Goal: Download file/media

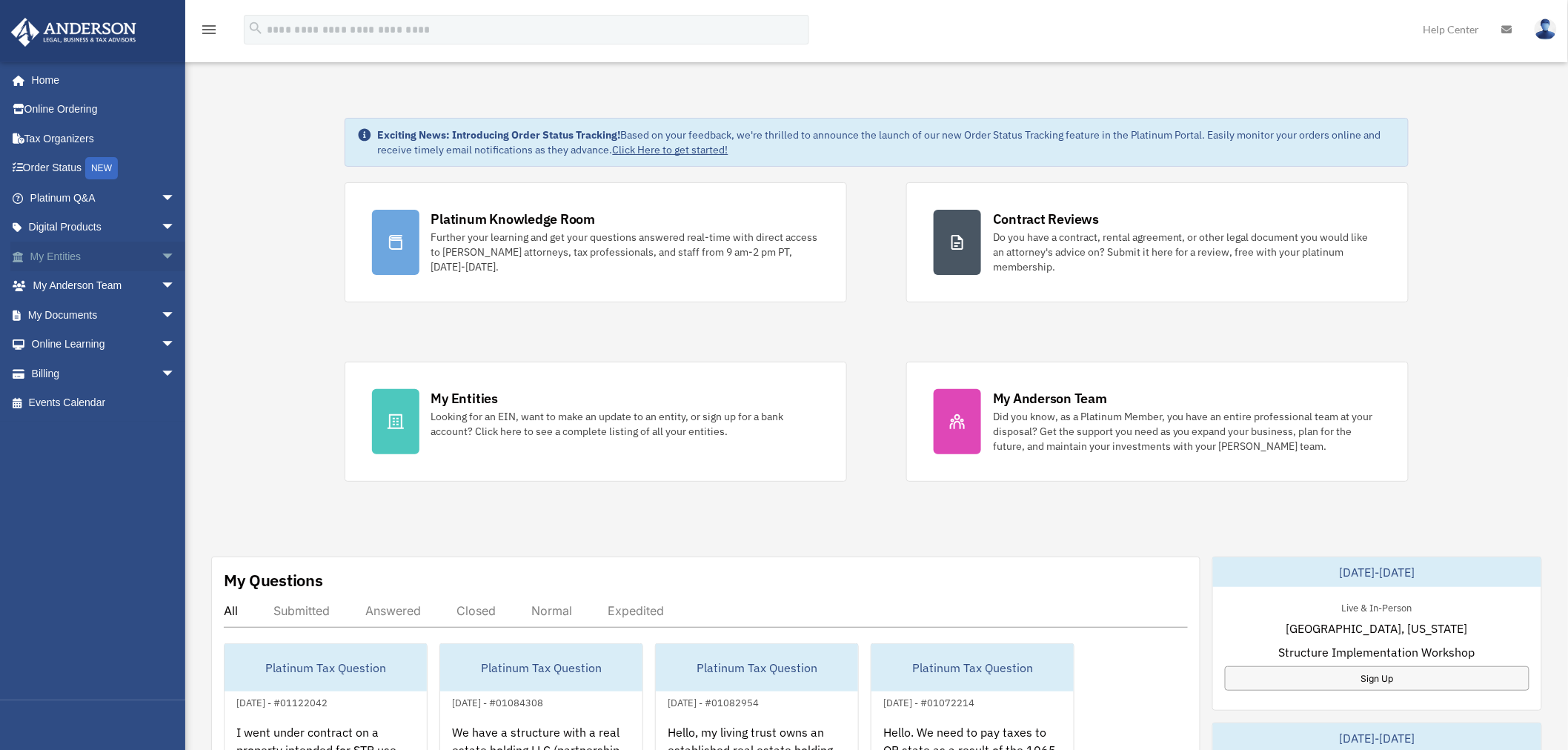
click at [161, 245] on span "arrow_drop_down" at bounding box center [176, 256] width 30 height 31
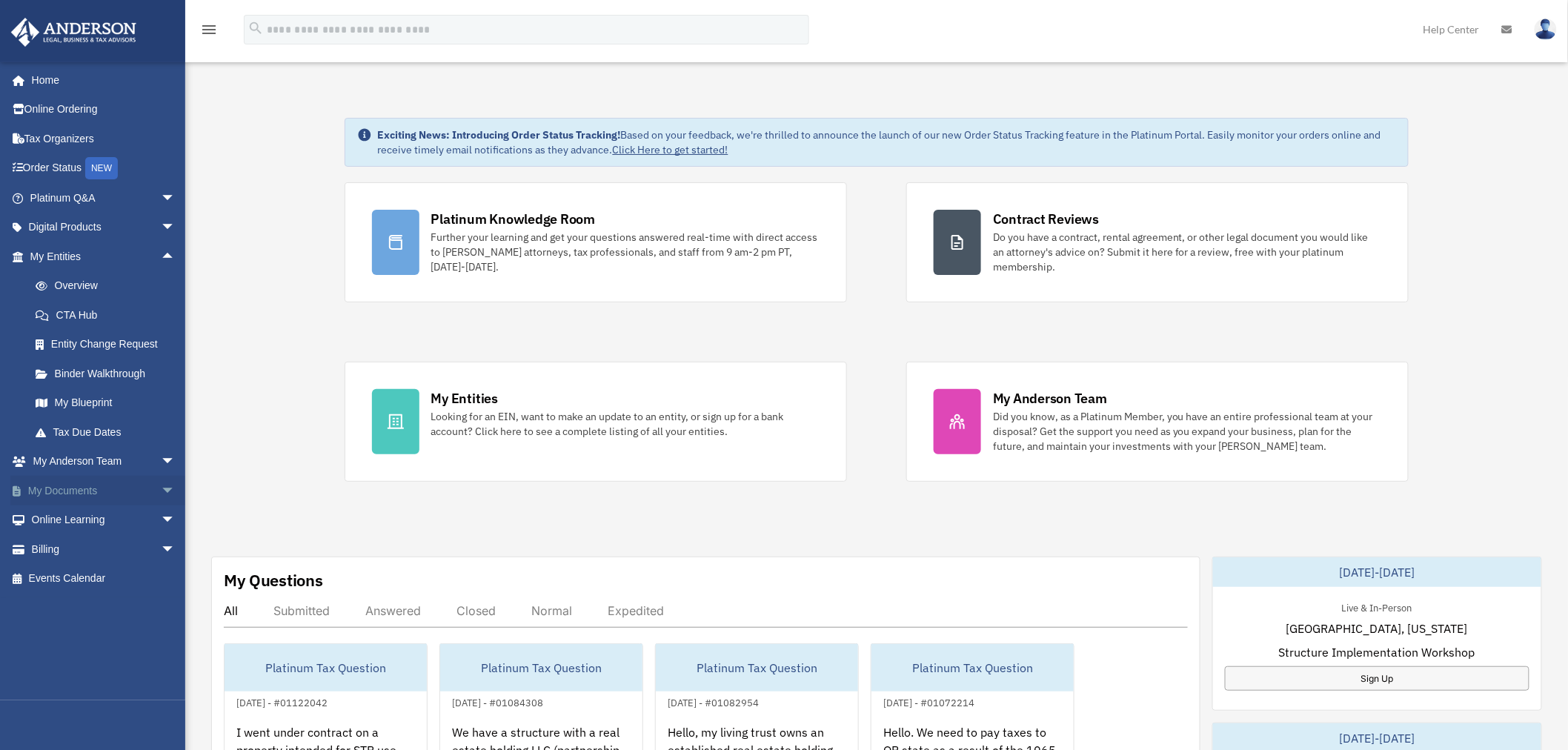
click at [141, 492] on link "My Documents arrow_drop_down" at bounding box center [103, 491] width 188 height 30
click at [161, 492] on span "arrow_drop_down" at bounding box center [176, 491] width 30 height 31
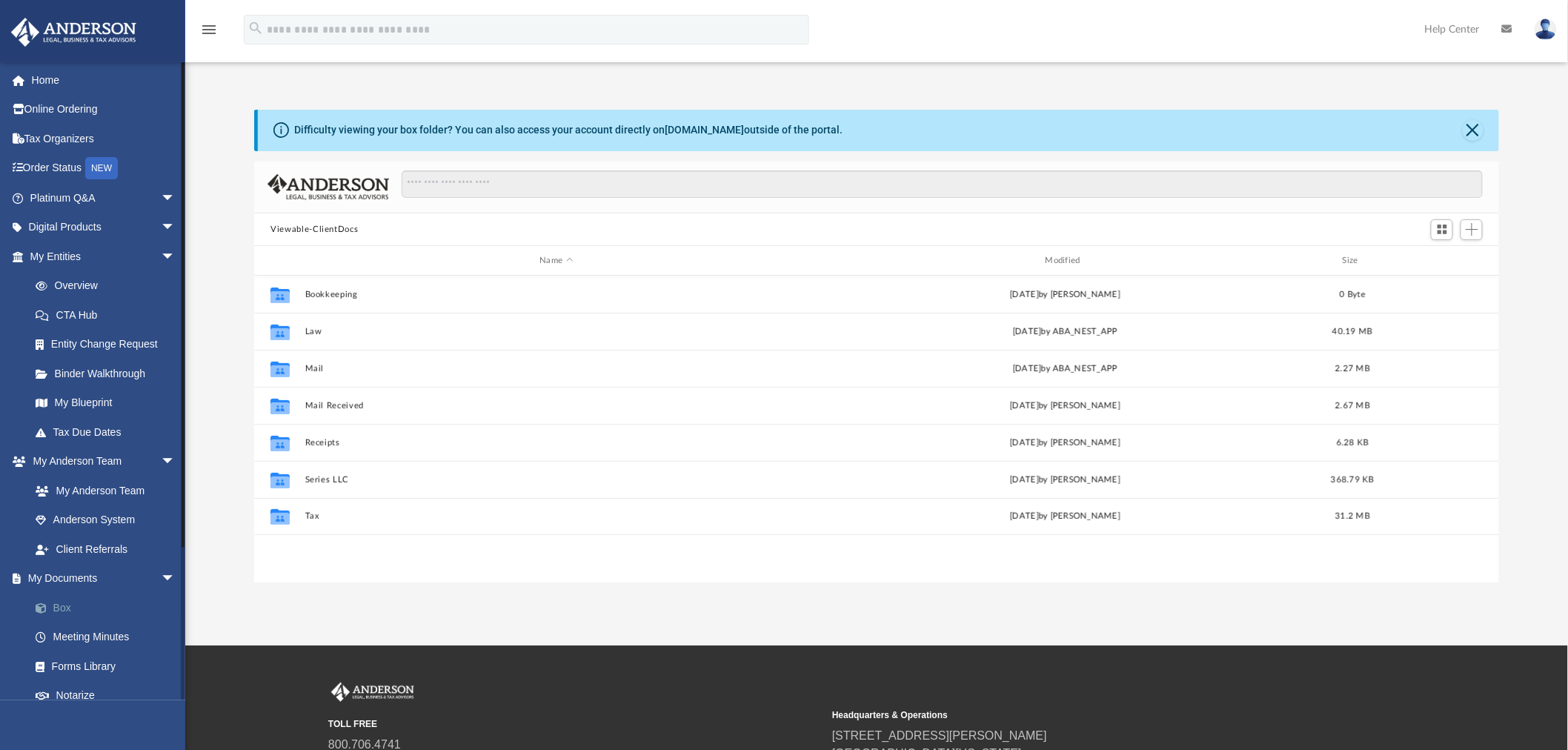
scroll to position [323, 1233]
click at [106, 369] on link "Binder Walkthrough" at bounding box center [109, 374] width 177 height 30
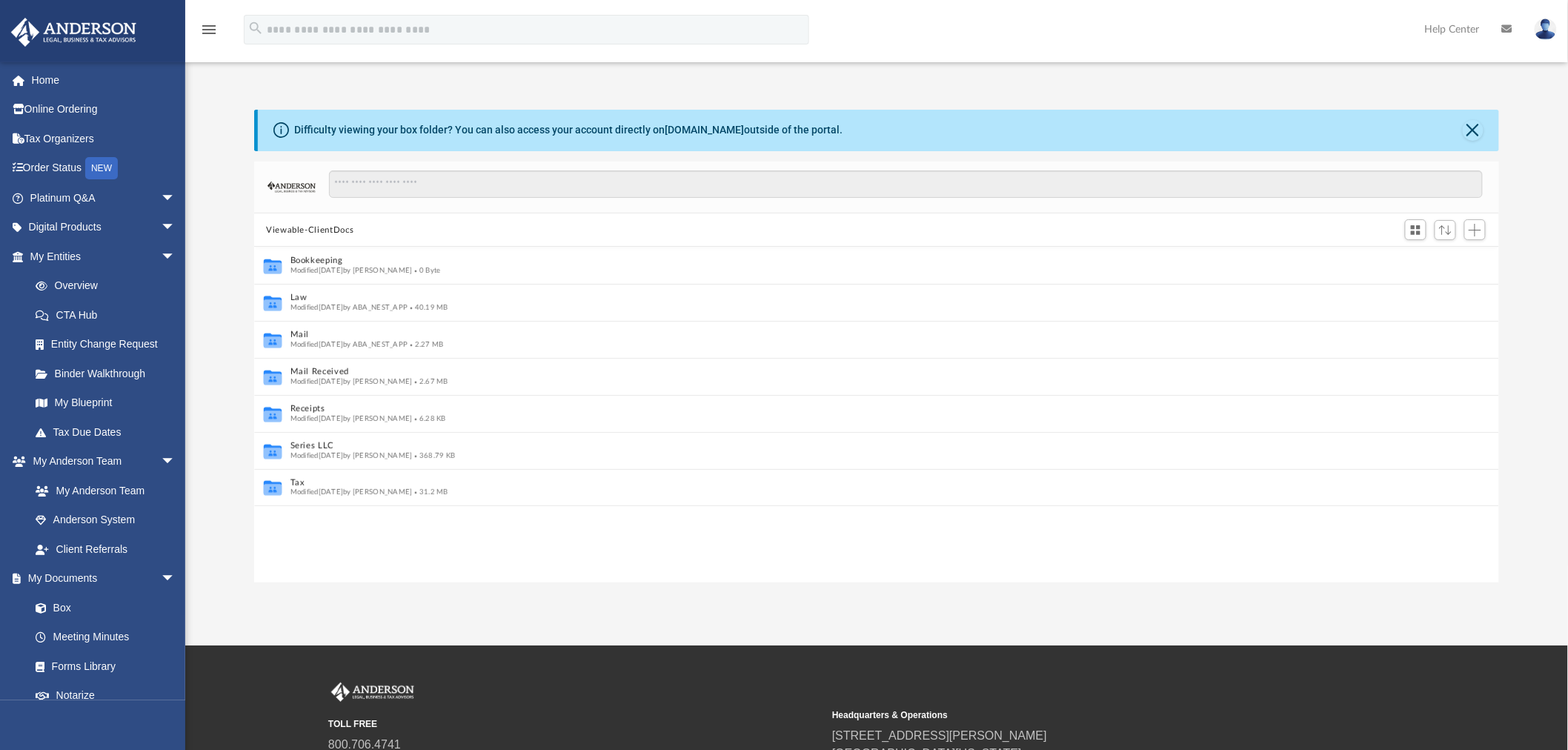
scroll to position [323, 1233]
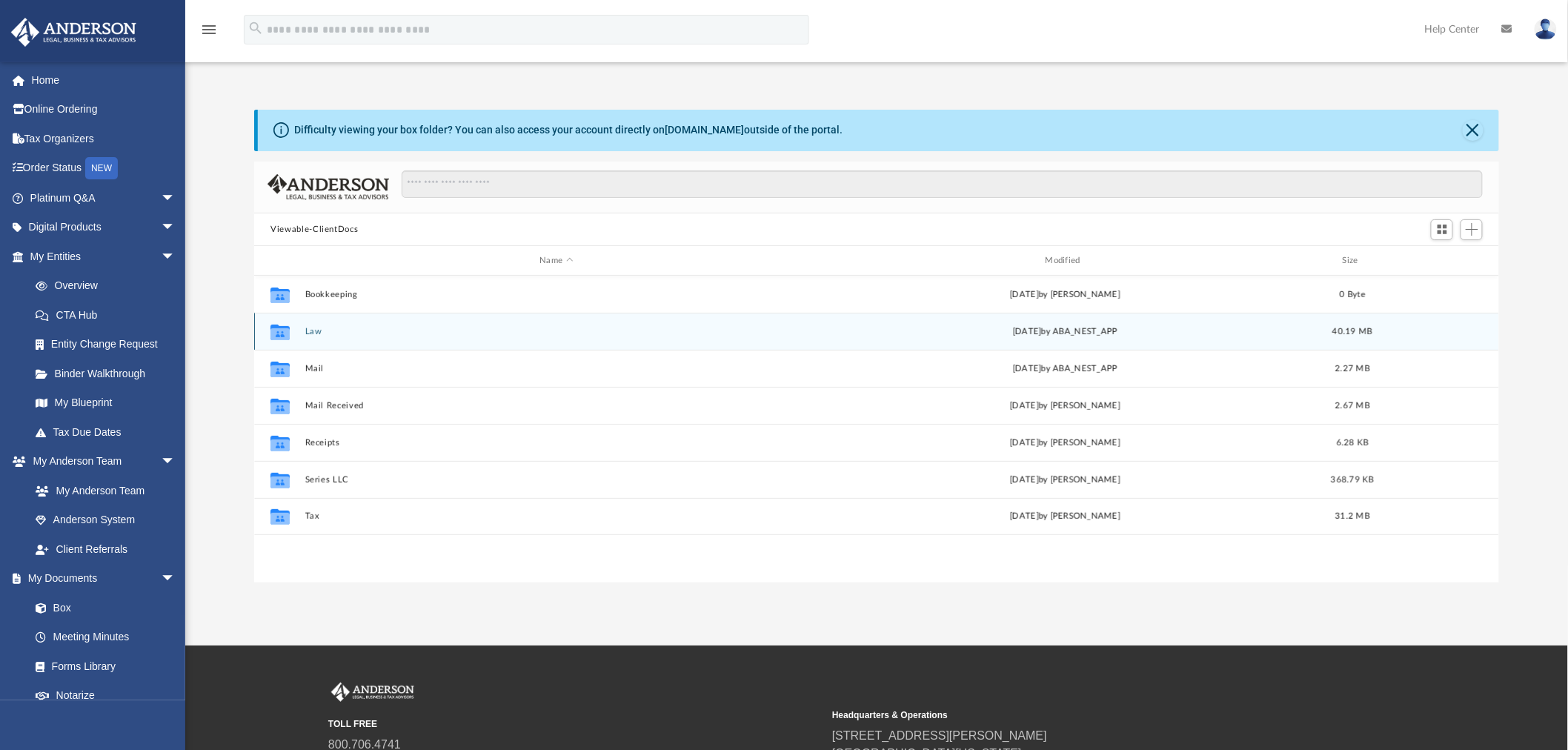
click at [310, 334] on button "Law" at bounding box center [556, 332] width 503 height 10
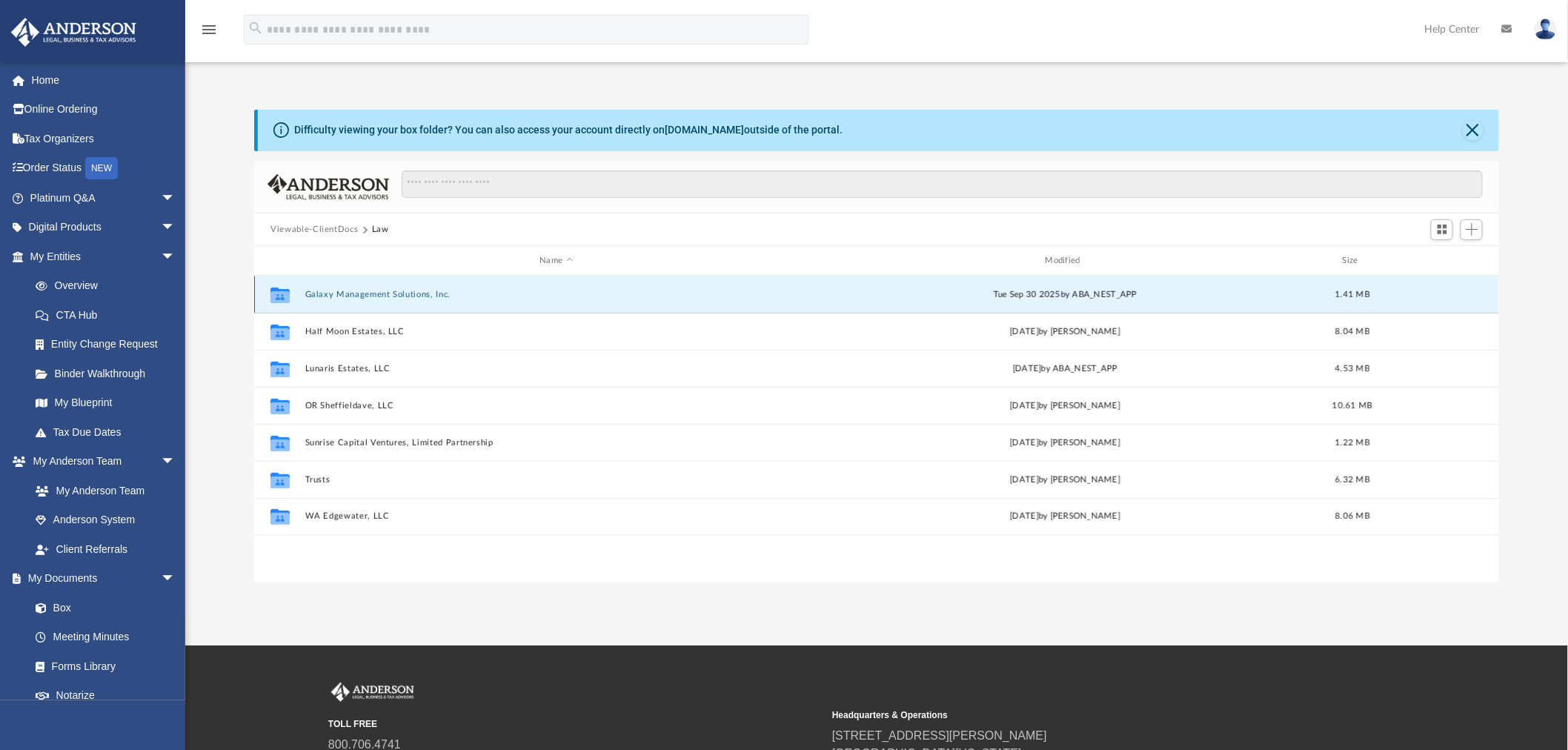
click at [395, 294] on button "Galaxy Management Solutions, Inc." at bounding box center [556, 295] width 503 height 10
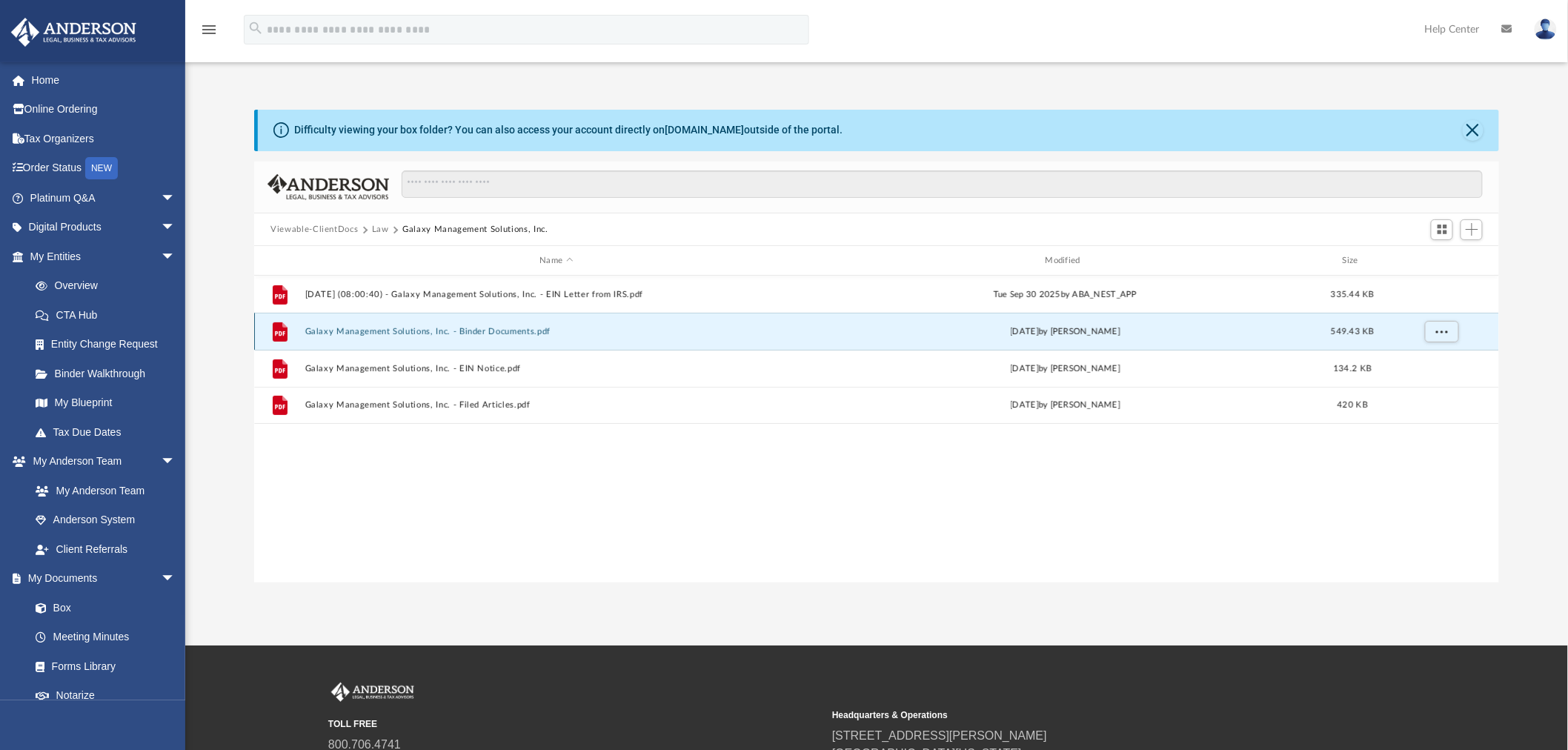
click at [524, 331] on button "Galaxy Management Solutions, Inc. - Binder Documents.pdf" at bounding box center [556, 332] width 503 height 10
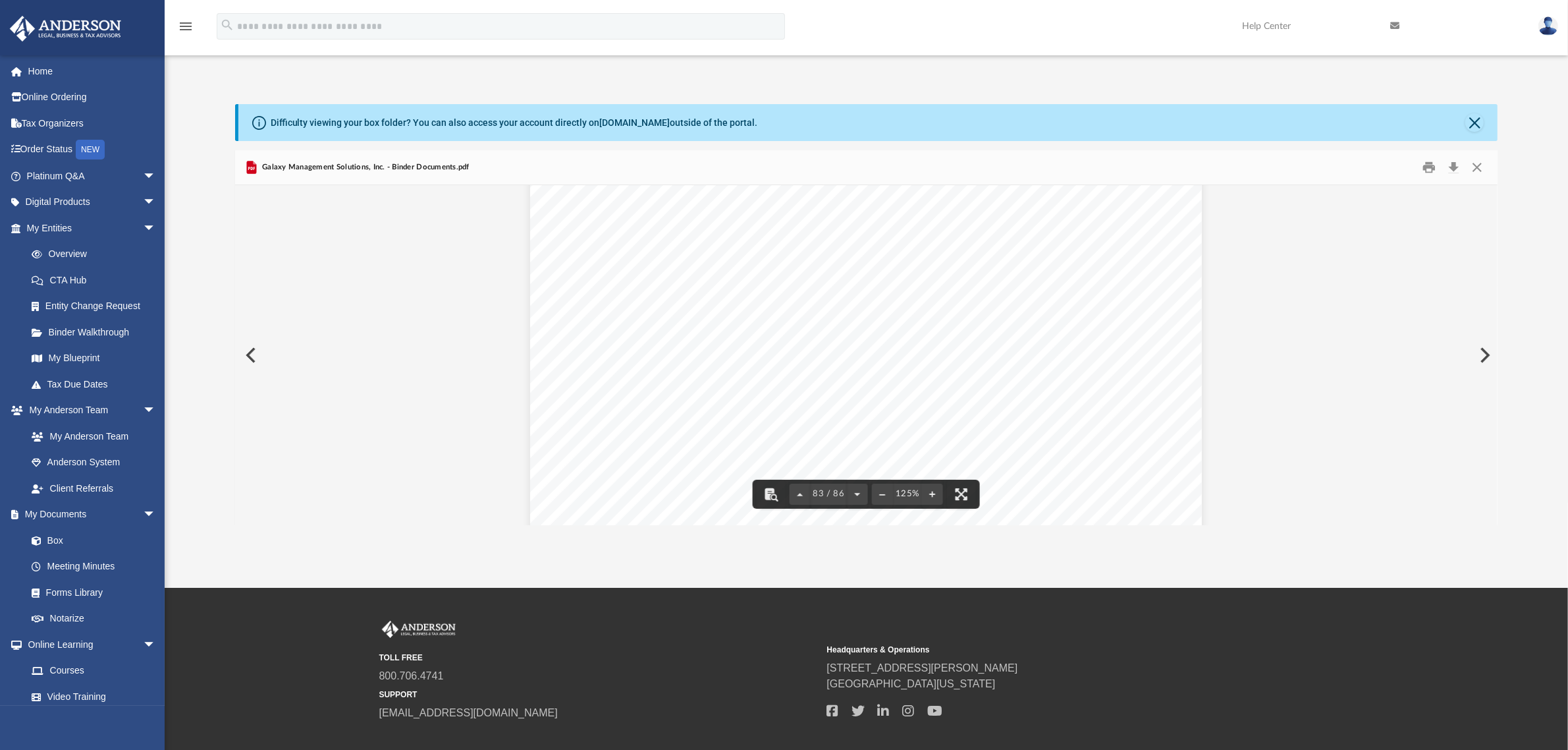
scroll to position [73098, 0]
click at [1393, 164] on button "Download" at bounding box center [1454, 167] width 24 height 20
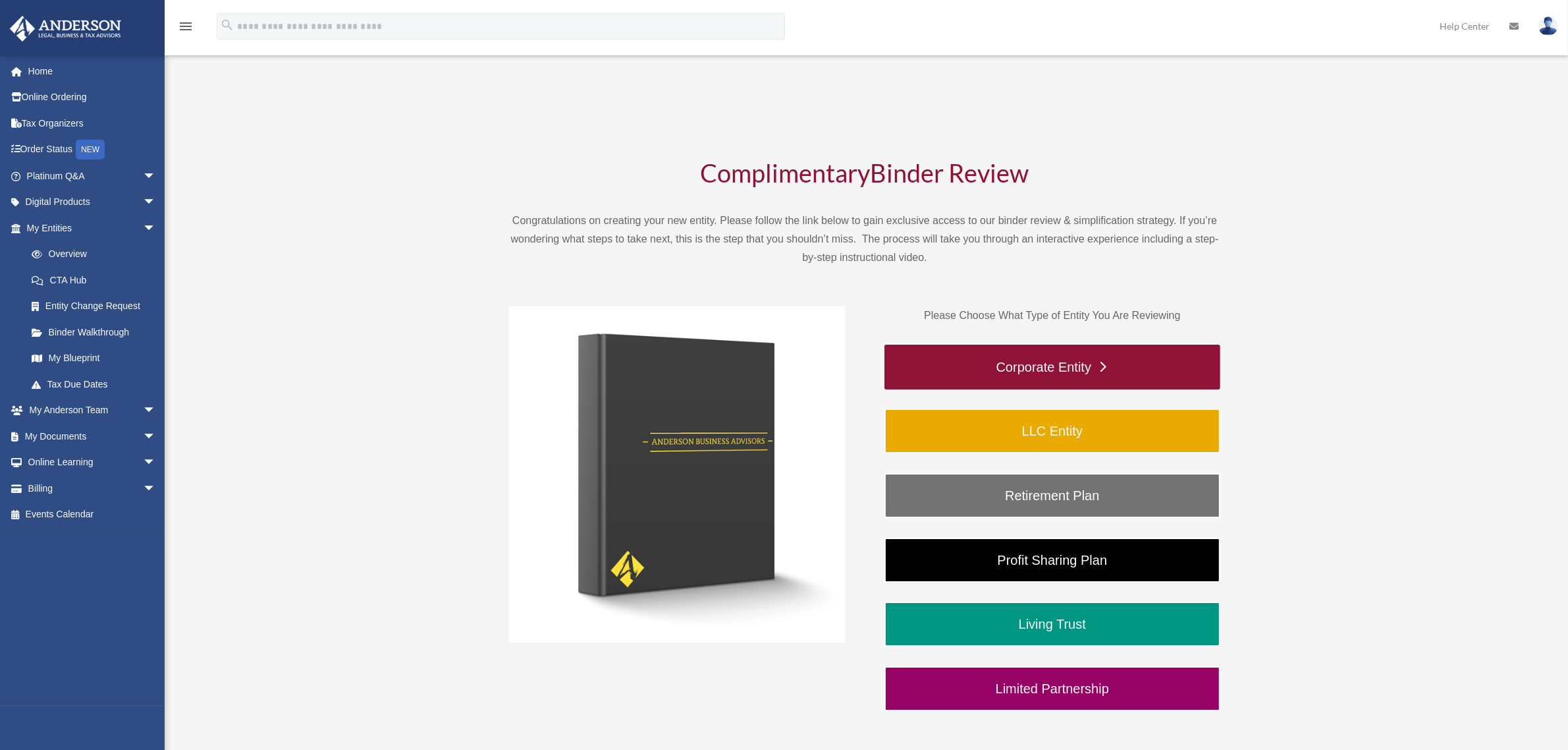
click at [1067, 361] on link "Corporate Entity" at bounding box center [1052, 367] width 335 height 45
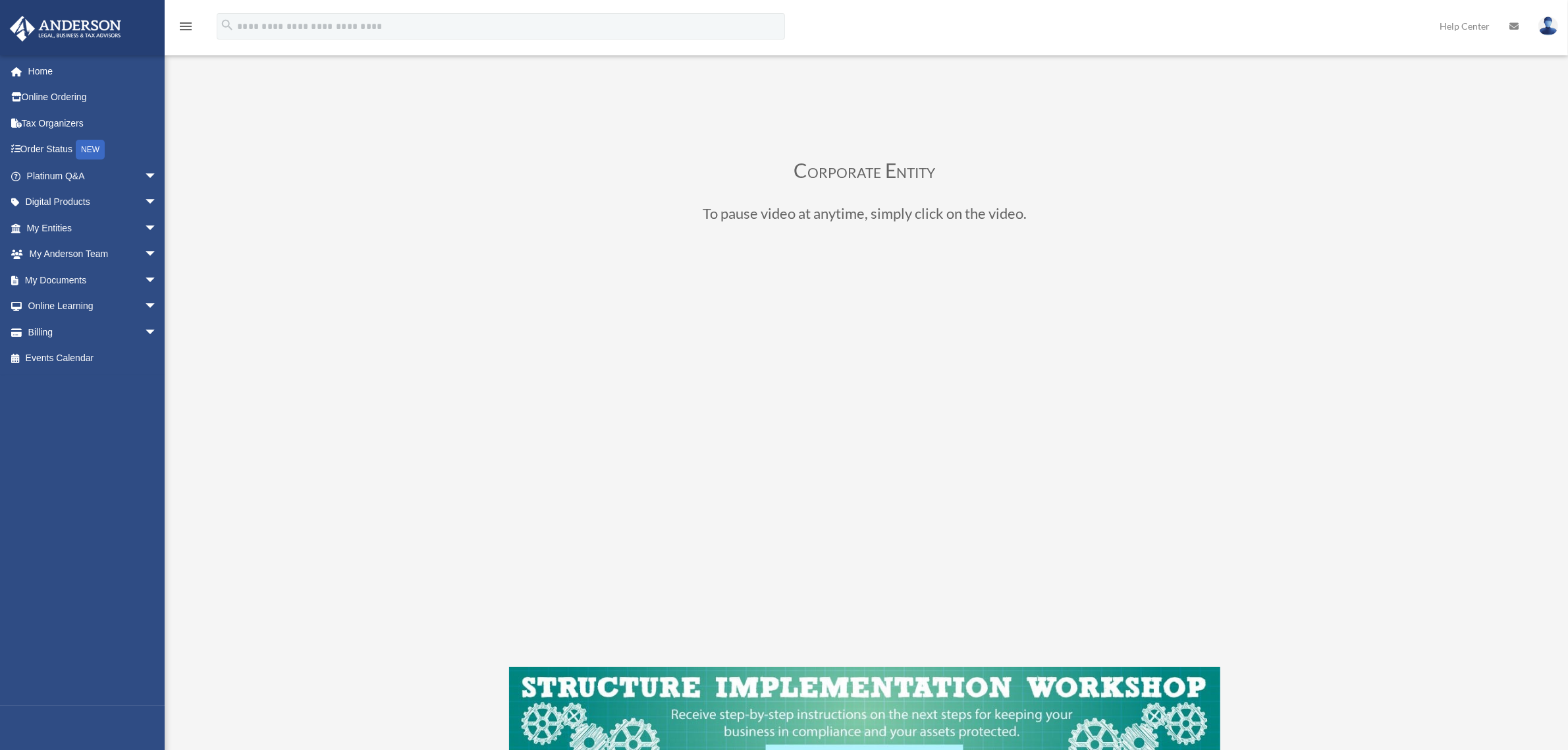
click at [341, 633] on div "Binder Review Corporate Entity [EMAIL_ADDRESS][DOMAIN_NAME] Sign Out [EMAIL_ADD…" at bounding box center [784, 458] width 1568 height 792
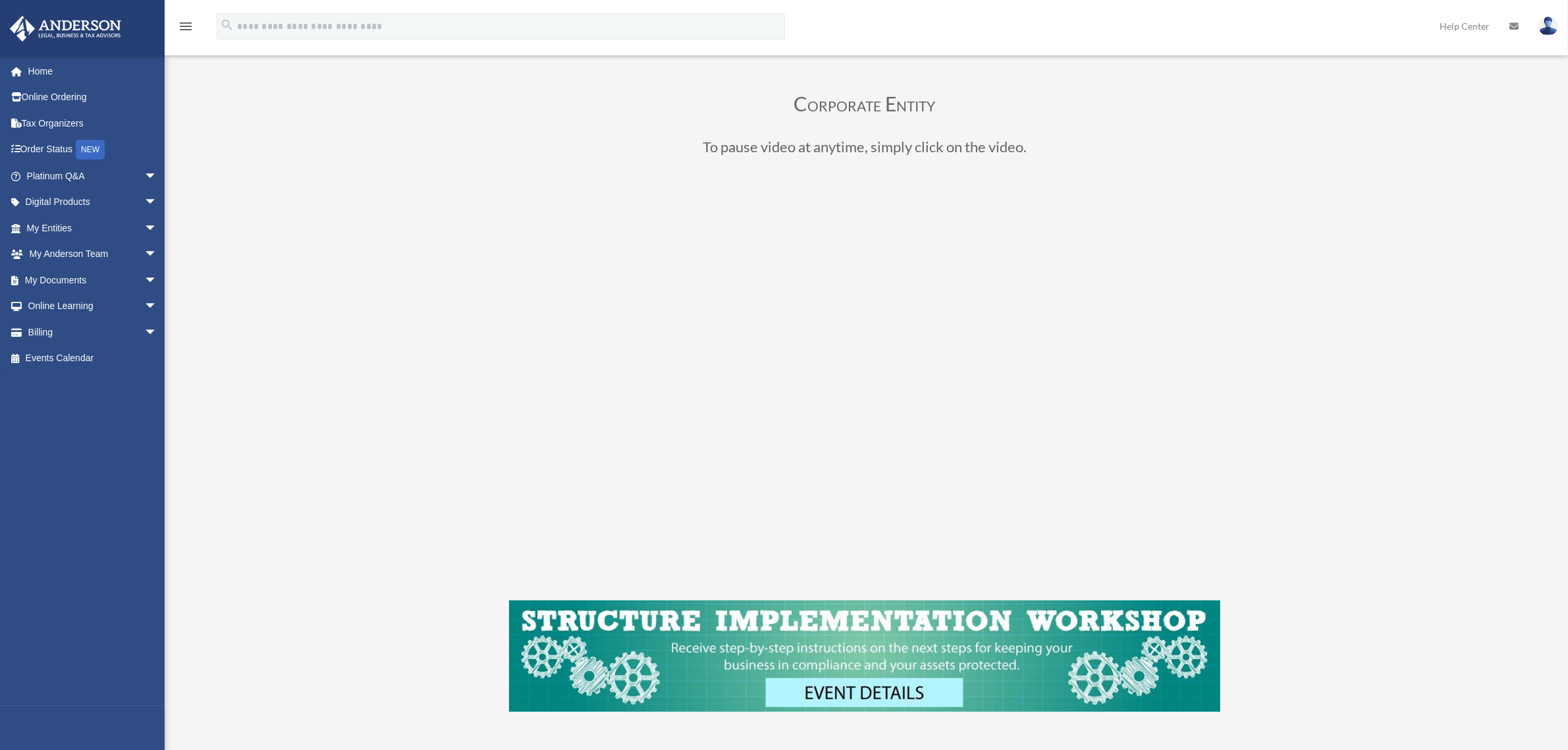
scroll to position [86, 0]
